Goal: Task Accomplishment & Management: Manage account settings

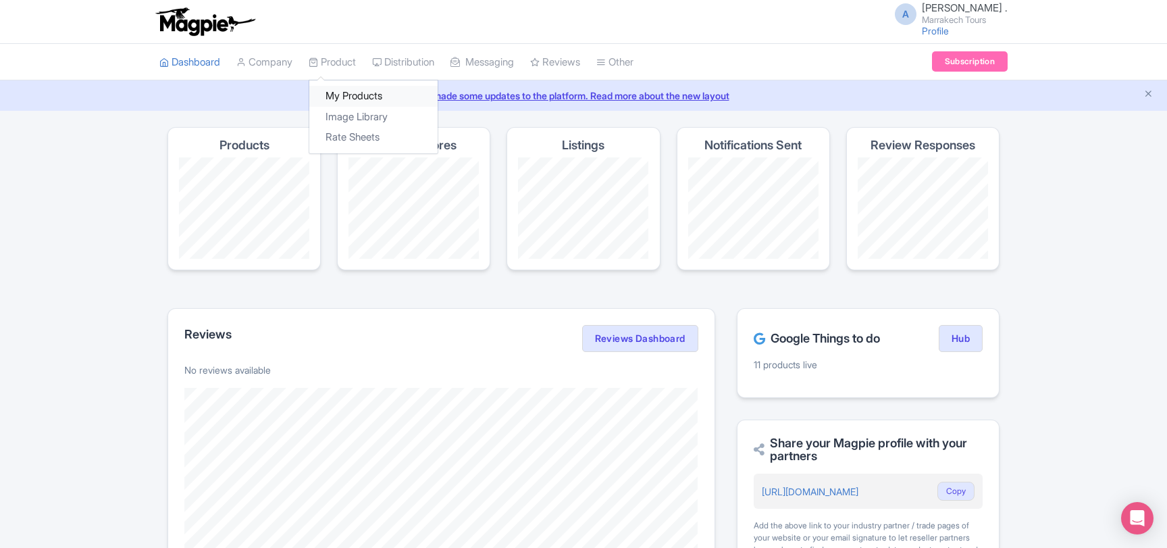
click at [348, 91] on link "My Products" at bounding box center [373, 96] width 128 height 21
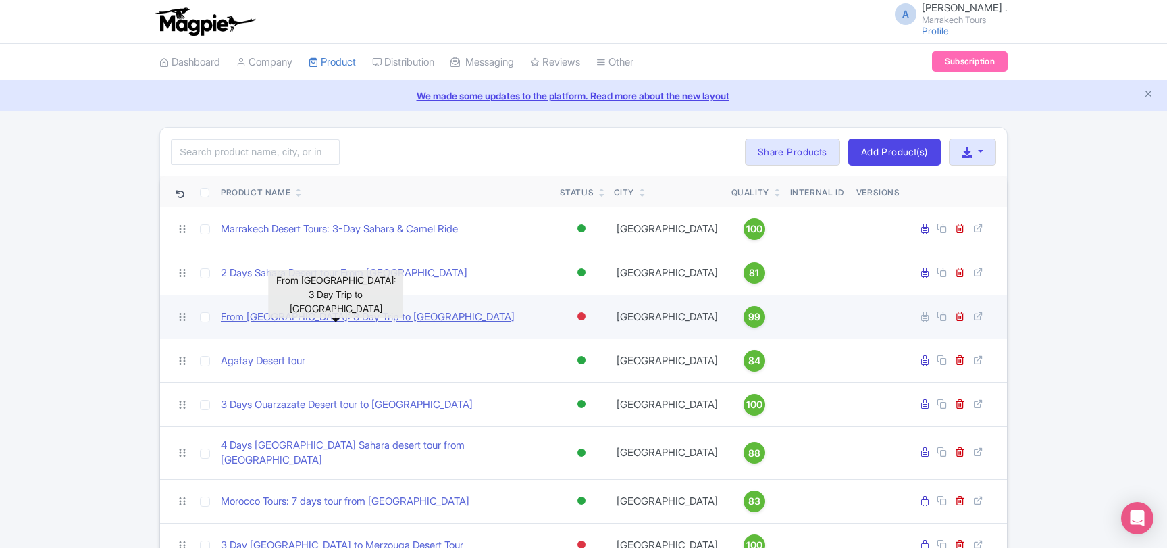
click at [257, 313] on link "From [GEOGRAPHIC_DATA]: 3 Day Trip to [GEOGRAPHIC_DATA]" at bounding box center [368, 317] width 294 height 16
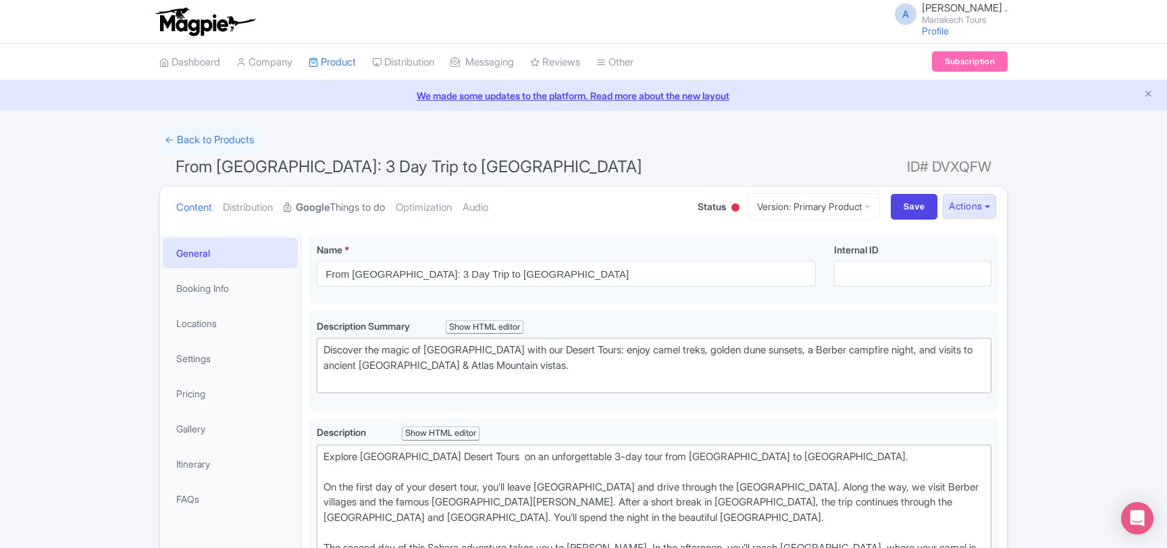
click at [351, 213] on link "Google Things to do" at bounding box center [334, 207] width 101 height 43
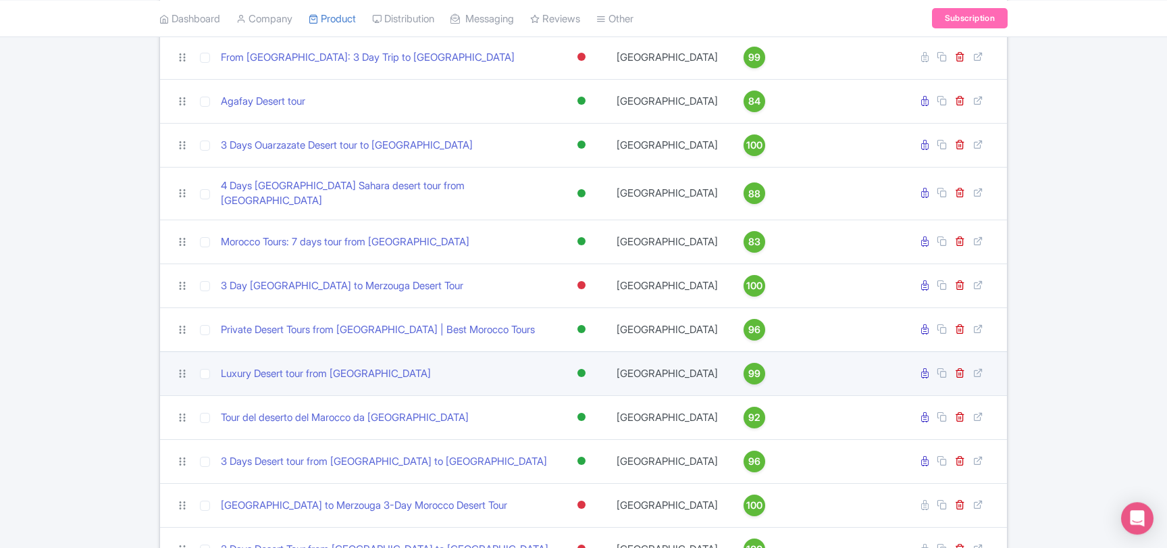
scroll to position [292, 0]
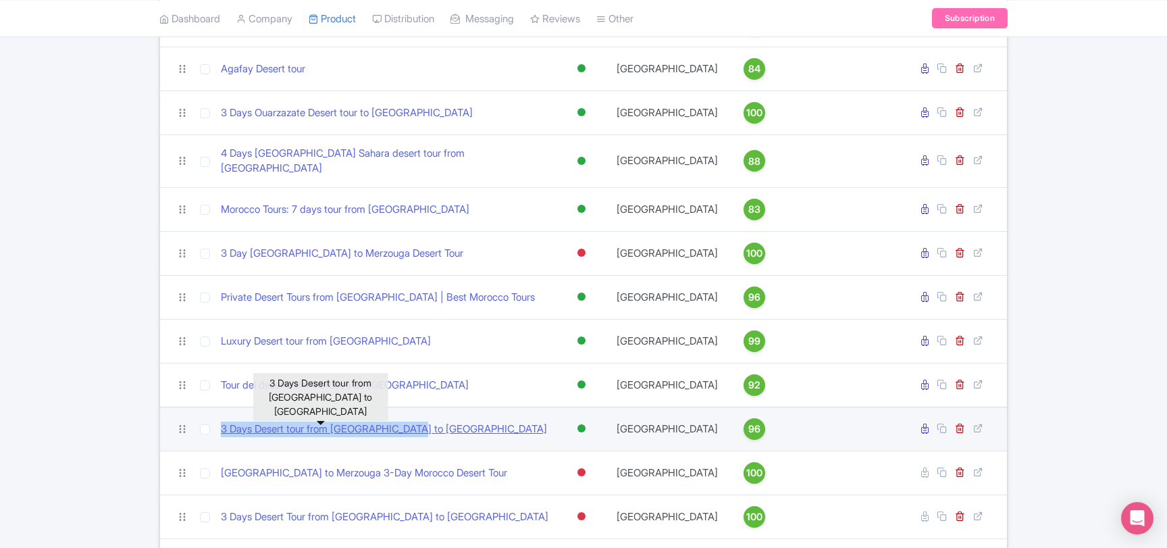
drag, startPoint x: 428, startPoint y: 418, endPoint x: 222, endPoint y: 422, distance: 205.4
click at [222, 422] on div "3 Days Desert tour from [GEOGRAPHIC_DATA] to [GEOGRAPHIC_DATA]" at bounding box center [385, 430] width 328 height 16
click at [255, 422] on link "3 Days Desert tour from [GEOGRAPHIC_DATA] to [GEOGRAPHIC_DATA]" at bounding box center [384, 430] width 326 height 16
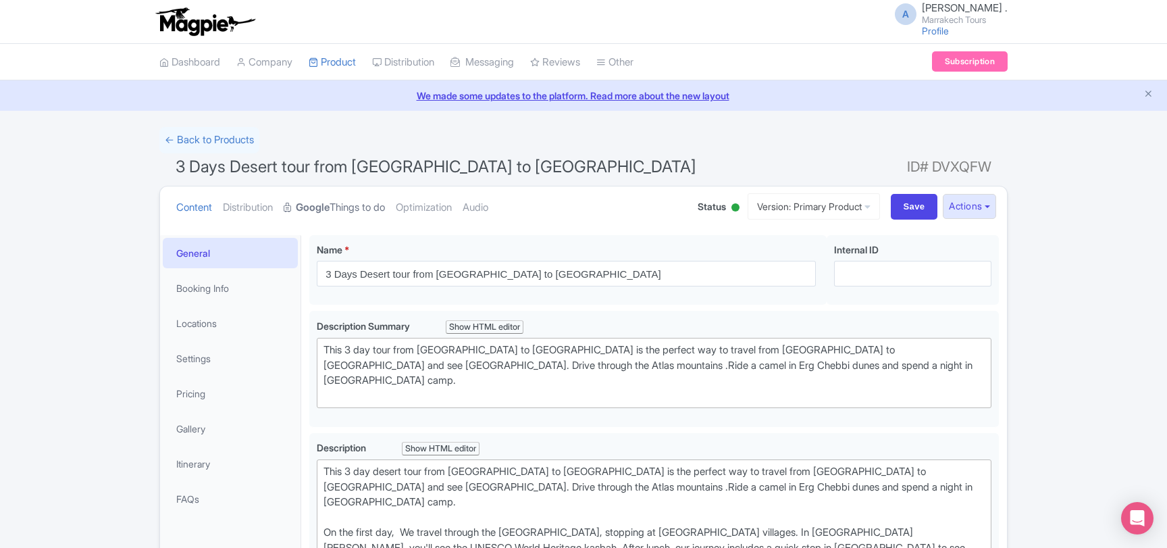
click at [330, 206] on strong "Google" at bounding box center [313, 208] width 34 height 16
